Goal: Ask a question: Seek information or help from site administrators or community

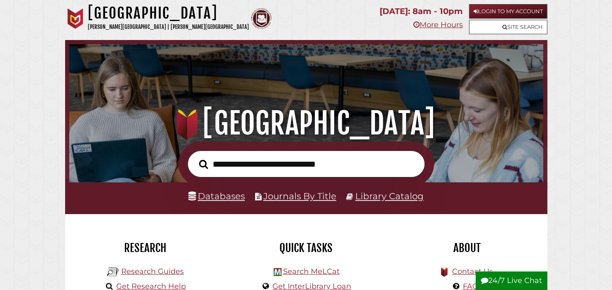
scroll to position [157, 470]
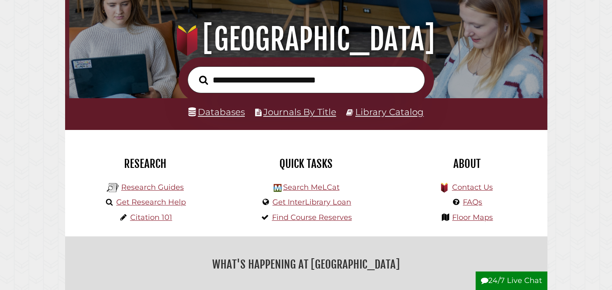
scroll to position [86, 0]
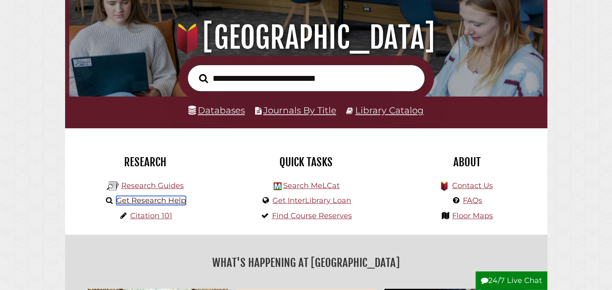
click at [154, 200] on link "Get Research Help" at bounding box center [151, 200] width 70 height 9
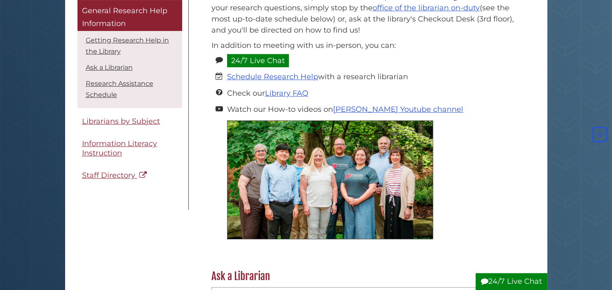
scroll to position [152, 0]
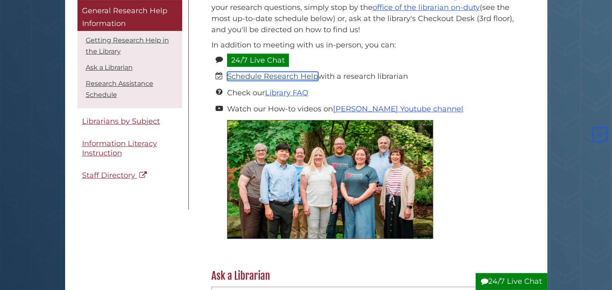
click at [248, 77] on link "Schedule Research Help" at bounding box center [272, 76] width 91 height 9
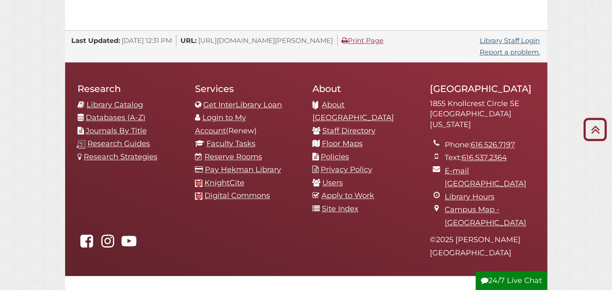
scroll to position [883, 0]
click at [130, 233] on icon "Hekman Library on YouTube" at bounding box center [128, 240] width 19 height 15
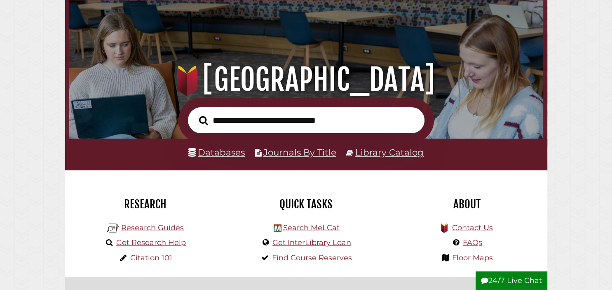
scroll to position [44, 0]
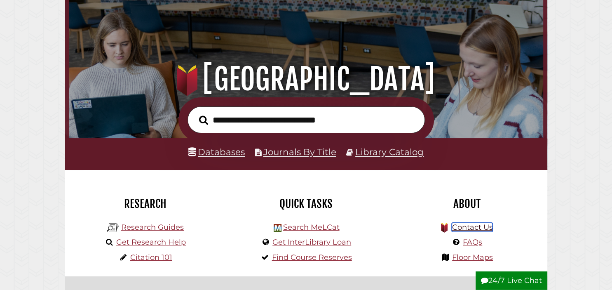
click at [482, 229] on link "Contact Us" at bounding box center [471, 226] width 41 height 9
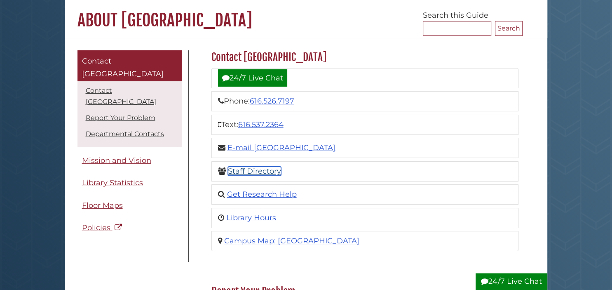
scroll to position [70, 0]
click at [236, 173] on link "Staff Directory" at bounding box center [254, 171] width 53 height 9
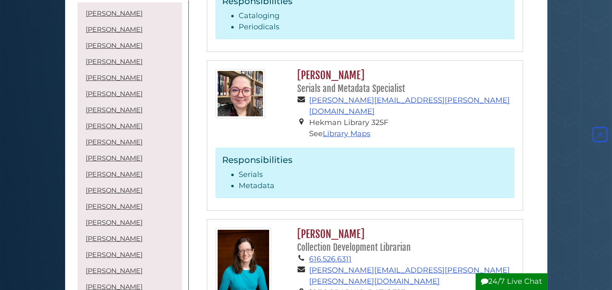
scroll to position [2845, 0]
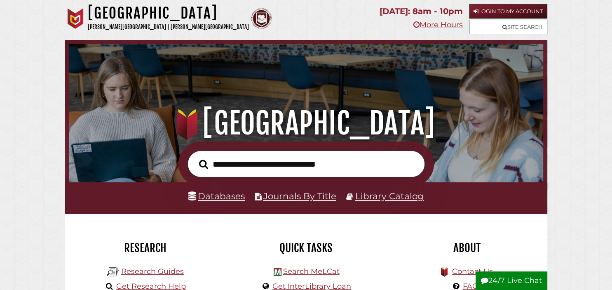
scroll to position [157, 470]
type input "**********"
click at [195, 157] on button "Search" at bounding box center [203, 164] width 17 height 14
